Goal: Task Accomplishment & Management: Manage account settings

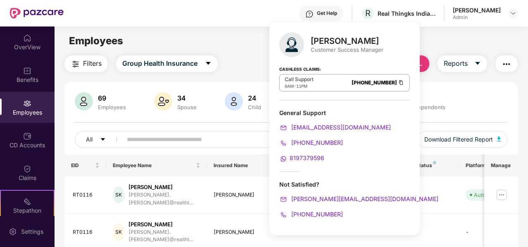
scroll to position [253, 0]
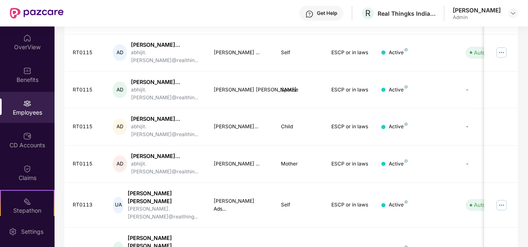
click at [522, 48] on div "Filters Group Health Insurance Employee Reports 69 Employees 34 Spouse 24 Child…" at bounding box center [291, 74] width 473 height 545
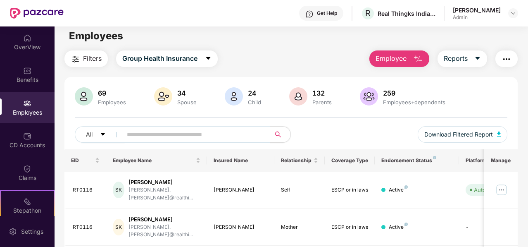
scroll to position [0, 0]
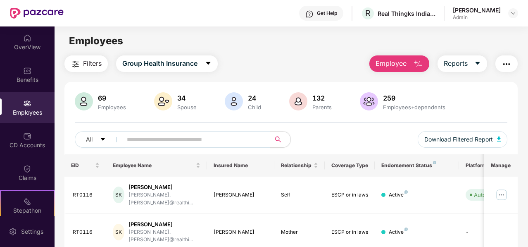
click at [402, 66] on span "Employee" at bounding box center [391, 63] width 31 height 10
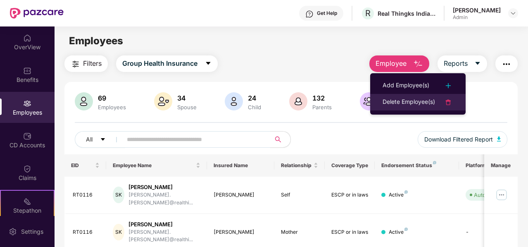
click at [394, 100] on div "Delete Employee(s)" at bounding box center [409, 102] width 52 height 10
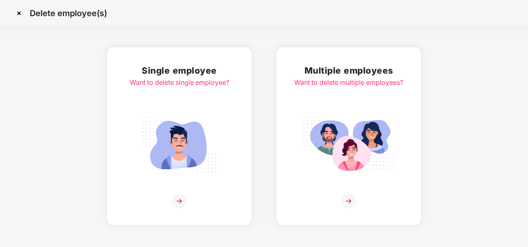
click at [179, 200] on img at bounding box center [179, 200] width 15 height 15
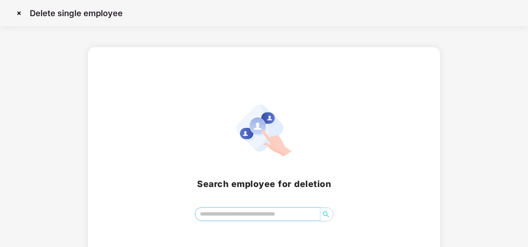
click at [212, 213] on input "search" at bounding box center [257, 213] width 124 height 12
type input "******"
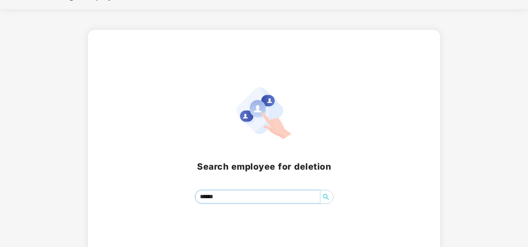
scroll to position [31, 0]
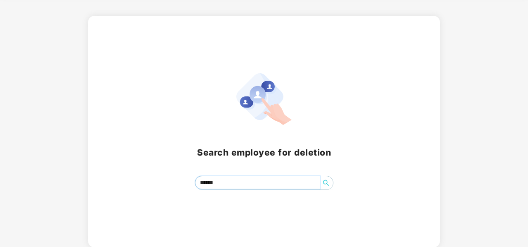
click at [327, 181] on icon "search" at bounding box center [326, 183] width 6 height 6
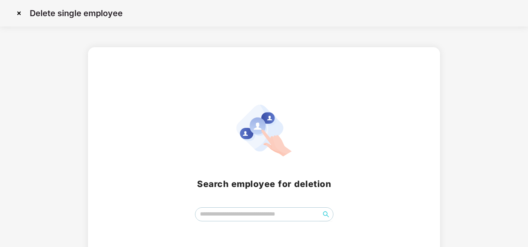
scroll to position [31, 0]
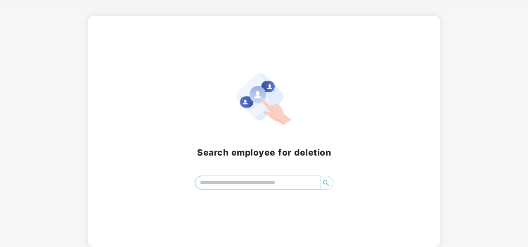
click at [245, 183] on input "search" at bounding box center [257, 182] width 124 height 12
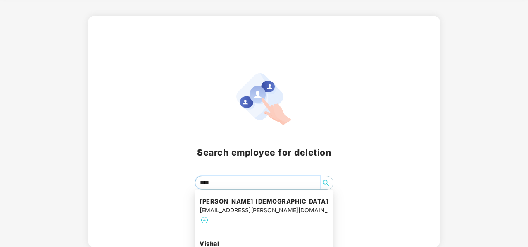
type input "*****"
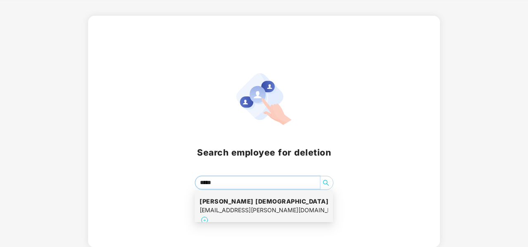
click at [246, 195] on div "Kunduru Vishnu vardhan reddy vishnu.kunduru.reddy@realthingks.com" at bounding box center [264, 211] width 129 height 38
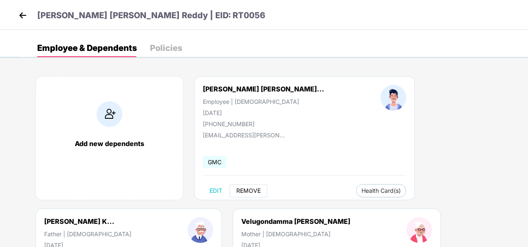
click at [249, 191] on span "REMOVE" at bounding box center [248, 190] width 24 height 7
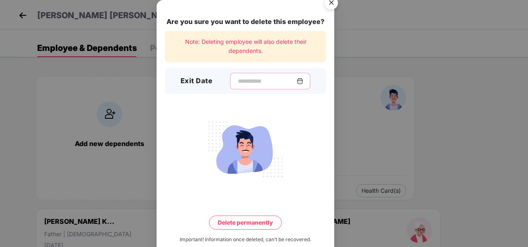
click at [240, 81] on input at bounding box center [267, 81] width 60 height 9
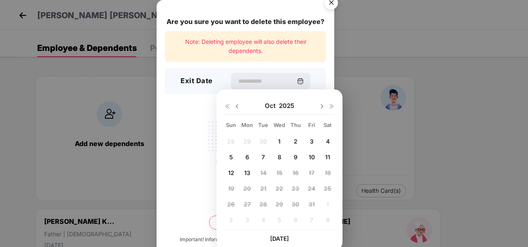
click at [264, 155] on span "7" at bounding box center [263, 156] width 3 height 7
type input "**********"
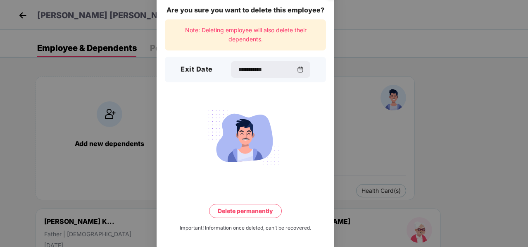
scroll to position [17, 0]
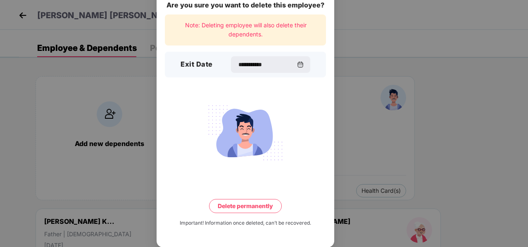
click at [240, 204] on button "Delete permanently" at bounding box center [245, 206] width 73 height 14
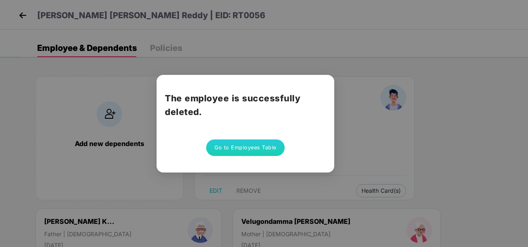
click at [253, 149] on button "Go to Employees Table" at bounding box center [245, 147] width 79 height 17
